Goal: Obtain resource: Obtain resource

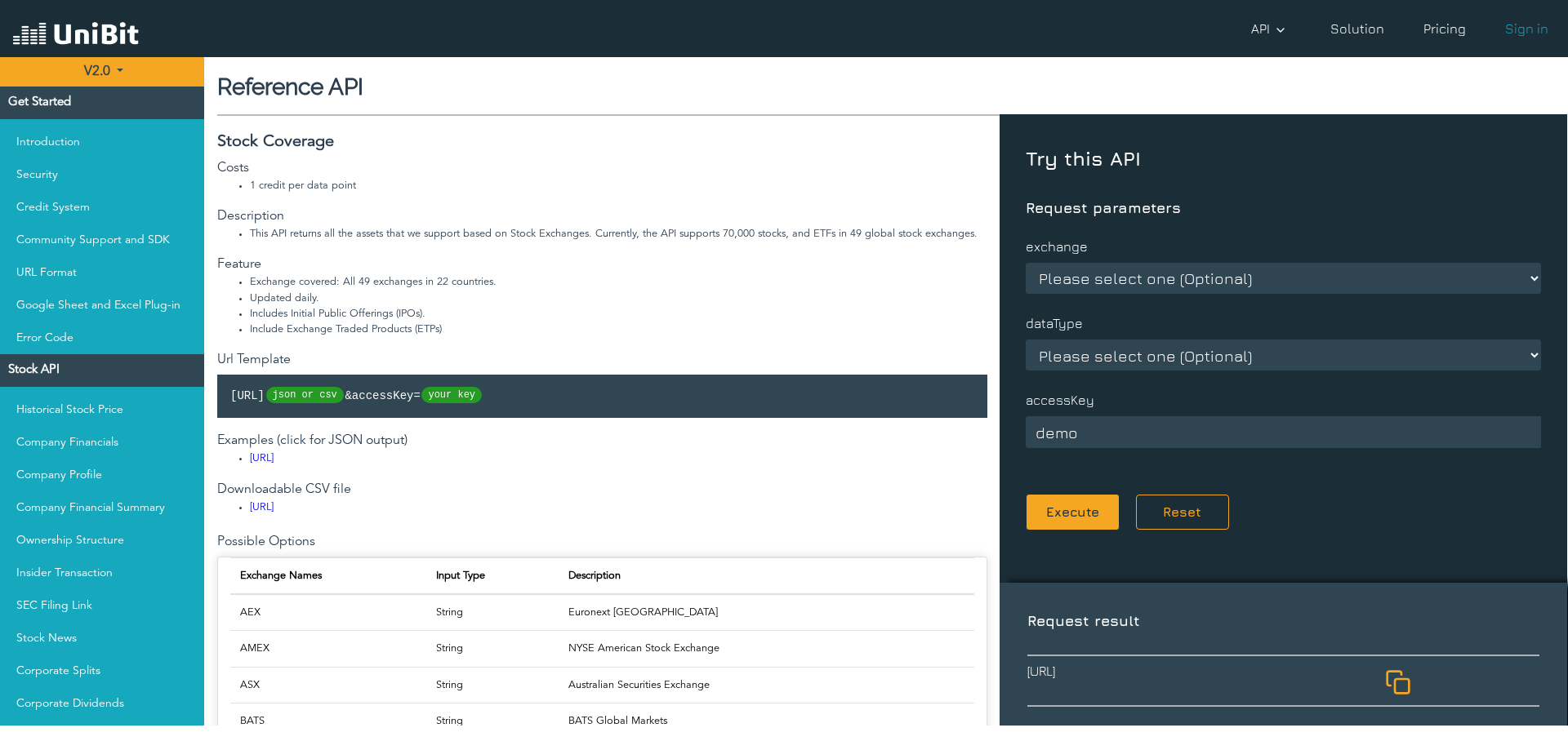
click at [1174, 273] on select "Please select one (Optional) AEX AMEX ASX BATS BCBA BIST BOM BSE CNQ DOH FRA GE…" at bounding box center [1283, 278] width 515 height 31
select select "NYSE"
click at [1026, 263] on select "Please select one (Optional) AEX AMEX ASX BATS BCBA BIST BOM BSE CNQ DOH FRA GE…" at bounding box center [1283, 278] width 515 height 31
click at [1173, 355] on select "Please select one (Optional) json csv" at bounding box center [1283, 355] width 515 height 31
select select "csv"
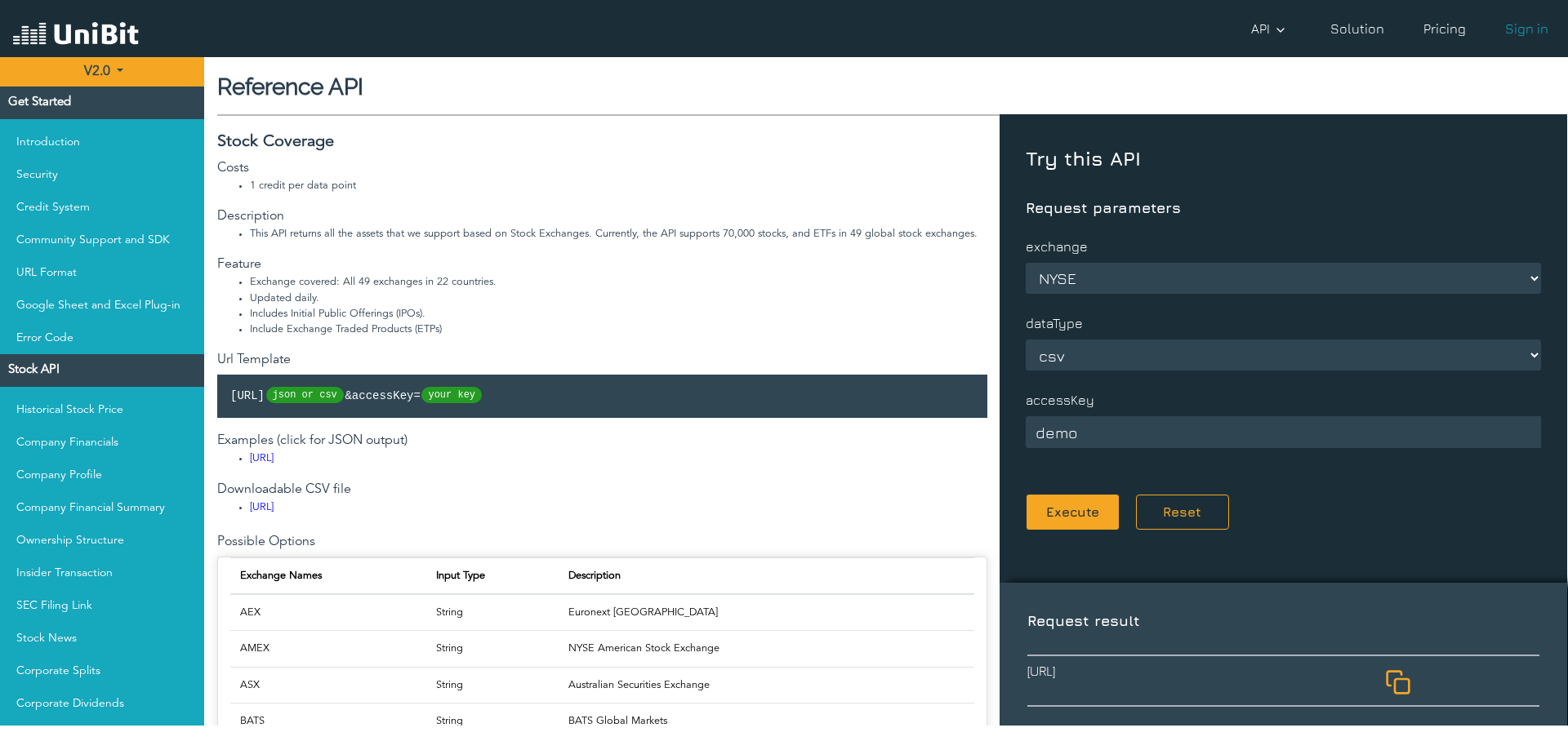
click at [1026, 340] on select "Please select one (Optional) json csv" at bounding box center [1283, 355] width 515 height 31
click at [1074, 512] on button "Execute" at bounding box center [1073, 512] width 94 height 37
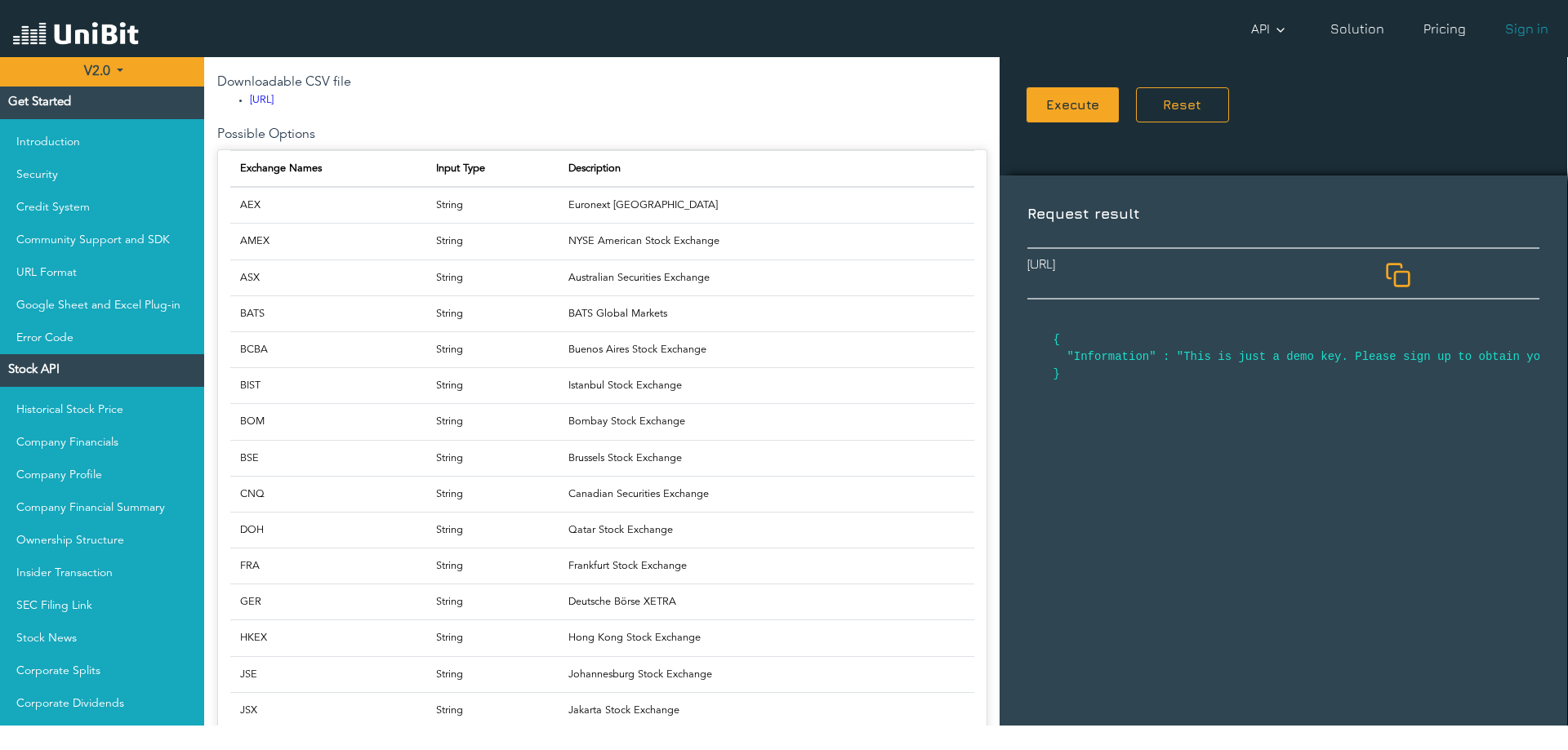
scroll to position [409, 0]
drag, startPoint x: 1335, startPoint y: 358, endPoint x: 1526, endPoint y: 357, distance: 191.0
click at [1526, 357] on code "{ "Information" : "This is just a demo key. Please sign up to obtain your free …" at bounding box center [1317, 356] width 680 height 48
click at [1348, 366] on pre "{ "Information" : "This is just a demo key. Please sign up to obtain your free …" at bounding box center [1284, 631] width 513 height 653
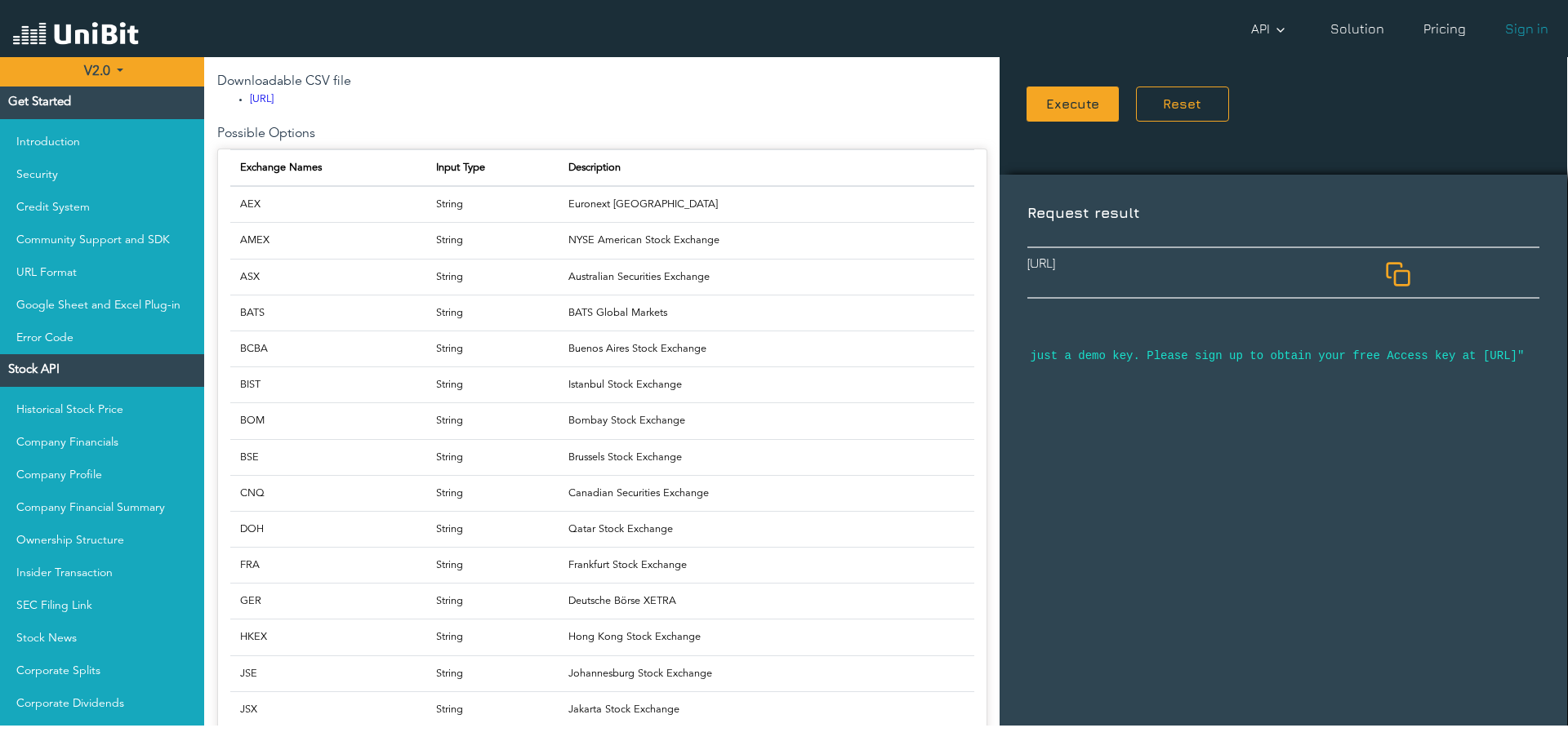
scroll to position [0, 292]
drag, startPoint x: 1321, startPoint y: 357, endPoint x: 1527, endPoint y: 358, distance: 206.0
click at [1527, 358] on pre "{ "Information" : "This is just a demo key. Please sign up to obtain your free …" at bounding box center [1284, 631] width 513 height 653
click at [1217, 414] on pre "{ "Information" : "This is just a demo key. Please sign up to obtain your free …" at bounding box center [1284, 631] width 513 height 653
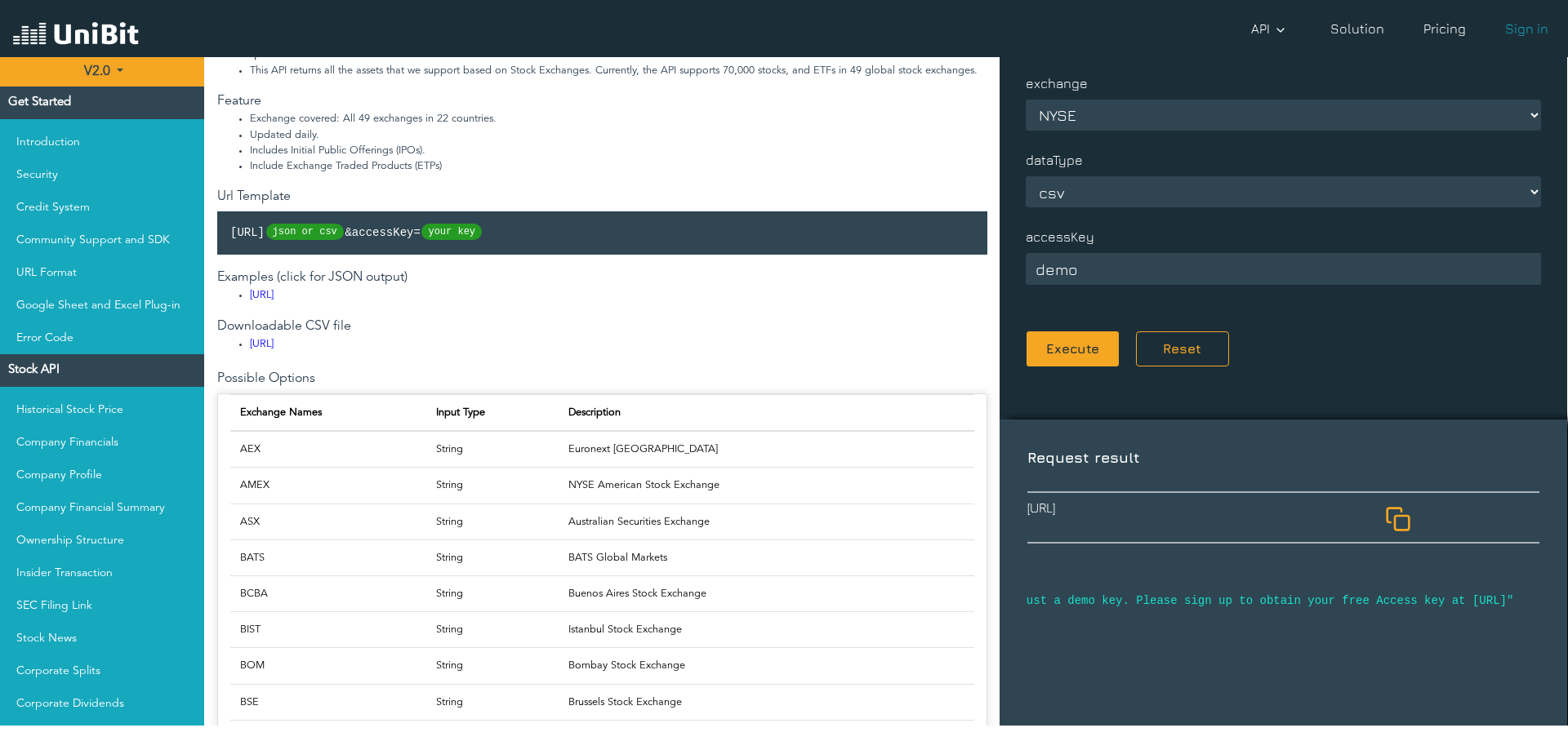
scroll to position [82, 0]
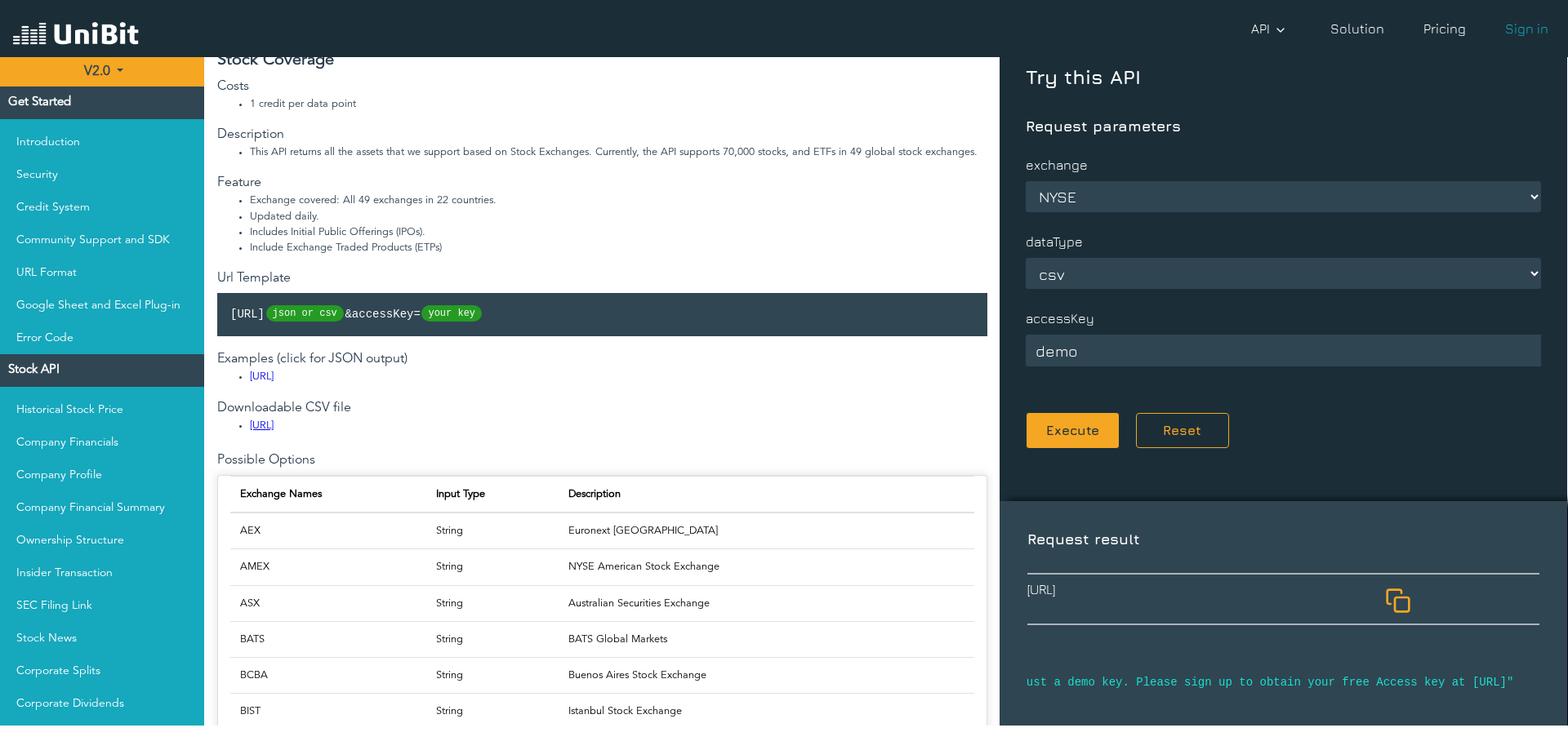
click at [274, 426] on link "[URL]" at bounding box center [262, 426] width 24 height 11
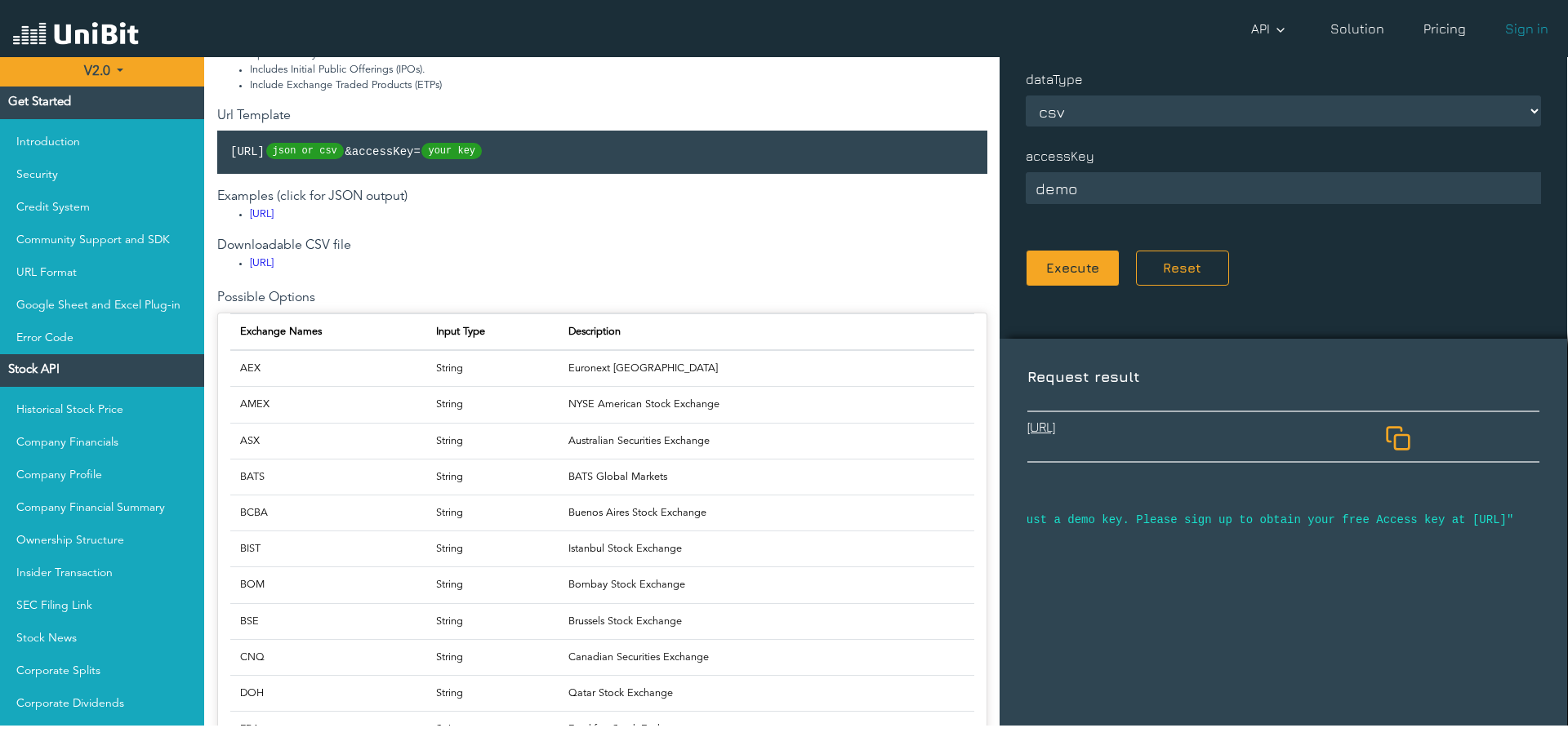
scroll to position [245, 0]
click at [1189, 447] on link "[URL]" at bounding box center [1194, 436] width 358 height 39
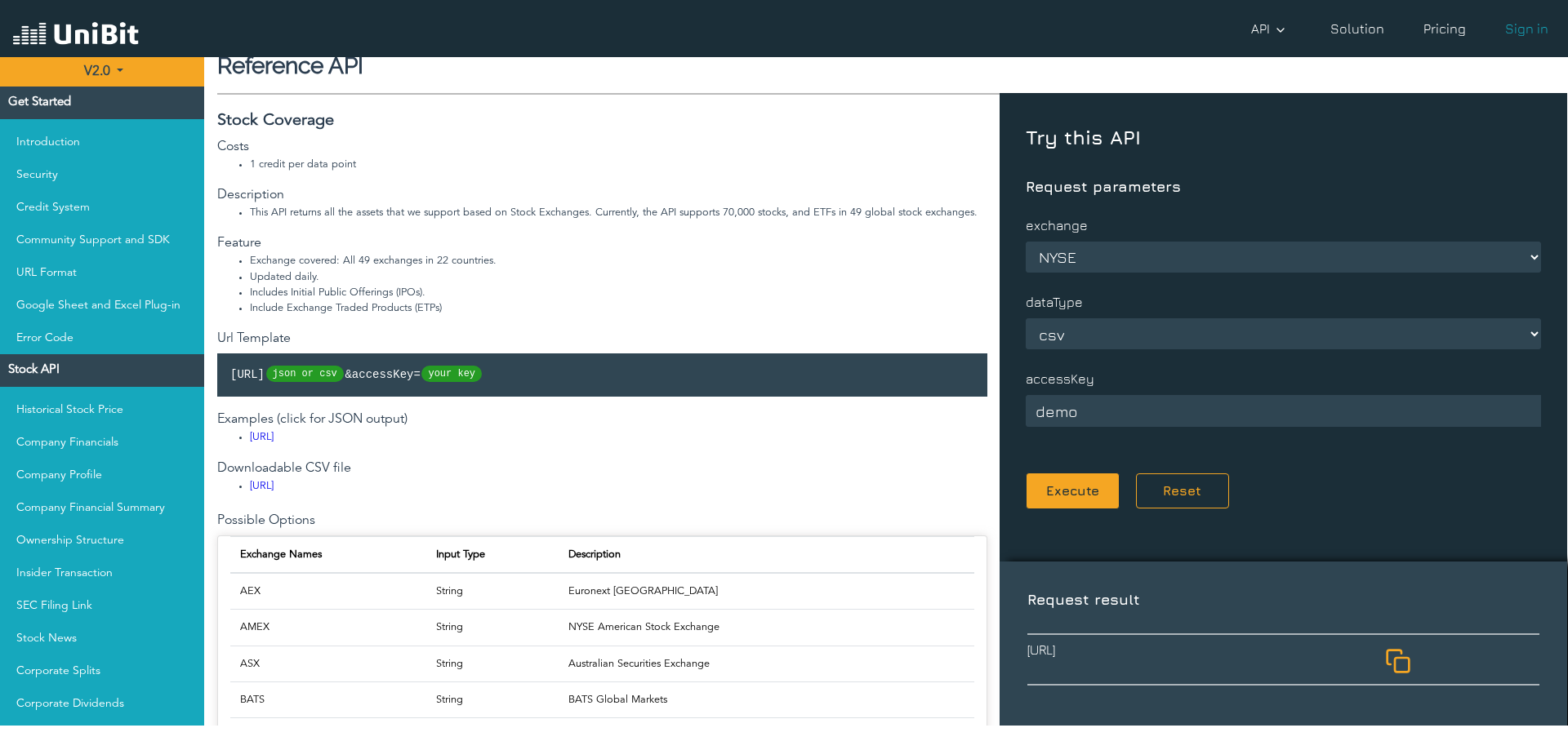
scroll to position [0, 0]
